Goal: Find specific page/section: Find specific page/section

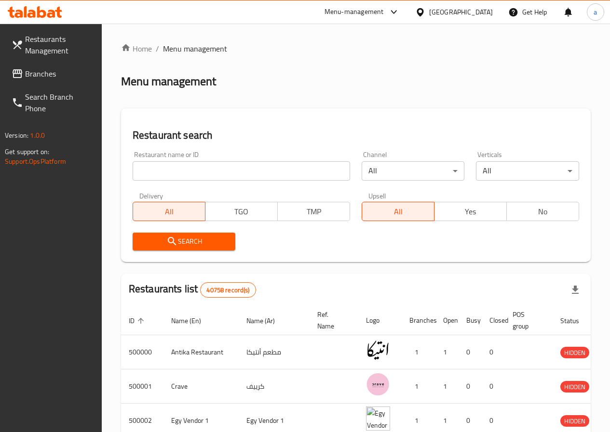
click at [460, 14] on div "[GEOGRAPHIC_DATA]" at bounding box center [453, 11] width 93 height 23
click at [475, 14] on div "[GEOGRAPHIC_DATA]" at bounding box center [461, 12] width 64 height 11
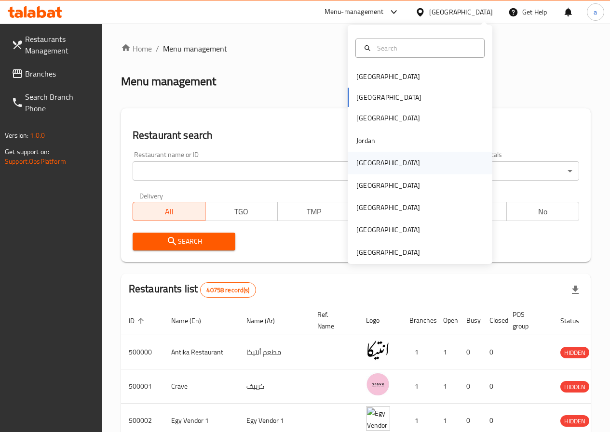
click at [374, 164] on div "[GEOGRAPHIC_DATA]" at bounding box center [388, 163] width 79 height 22
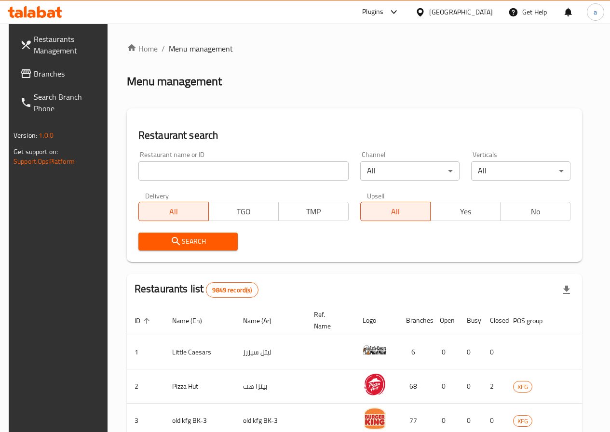
click at [20, 68] on icon at bounding box center [26, 74] width 12 height 12
